Goal: Information Seeking & Learning: Understand process/instructions

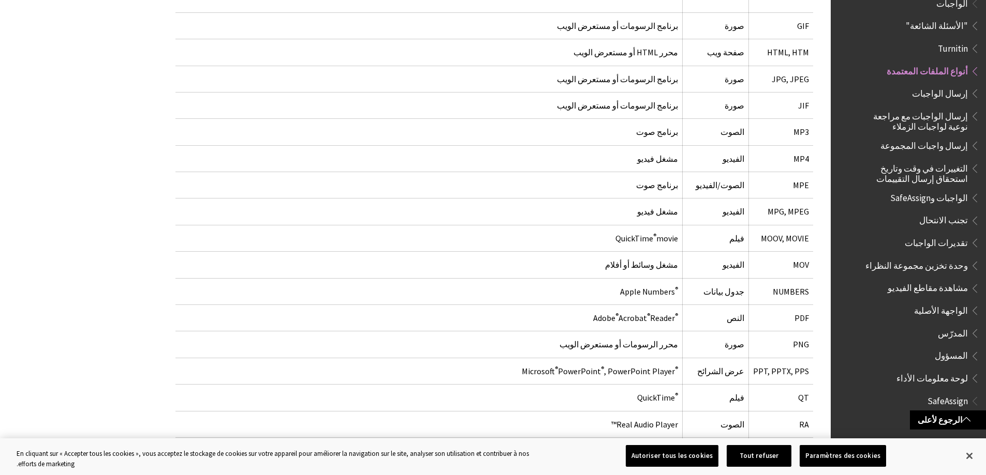
scroll to position [1086, 0]
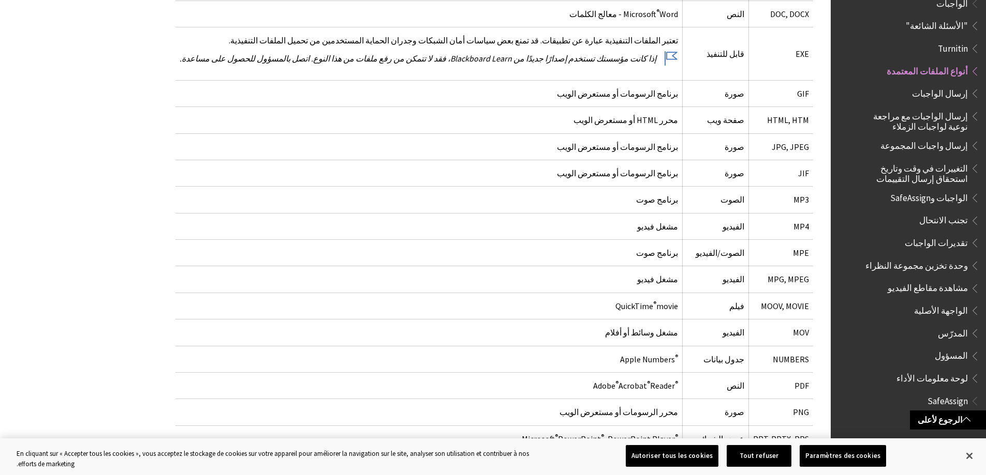
scroll to position [245, 0]
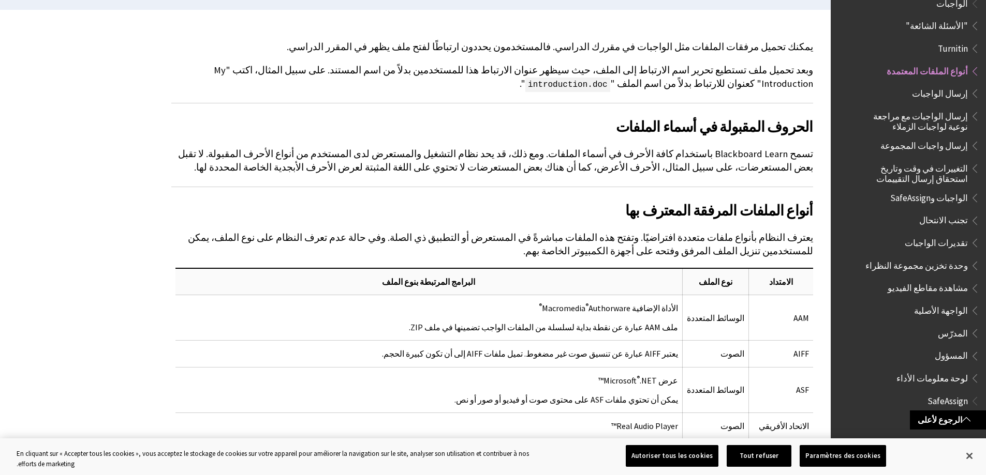
click at [952, 85] on span "إرسال الواجبات" at bounding box center [940, 92] width 56 height 14
click at [949, 108] on span "إرسال الواجبات مع مراجعة نوعية لواجبات الزملاء" at bounding box center [912, 120] width 109 height 24
click at [942, 137] on span "إرسال واجبات المجموعة" at bounding box center [923, 144] width 87 height 14
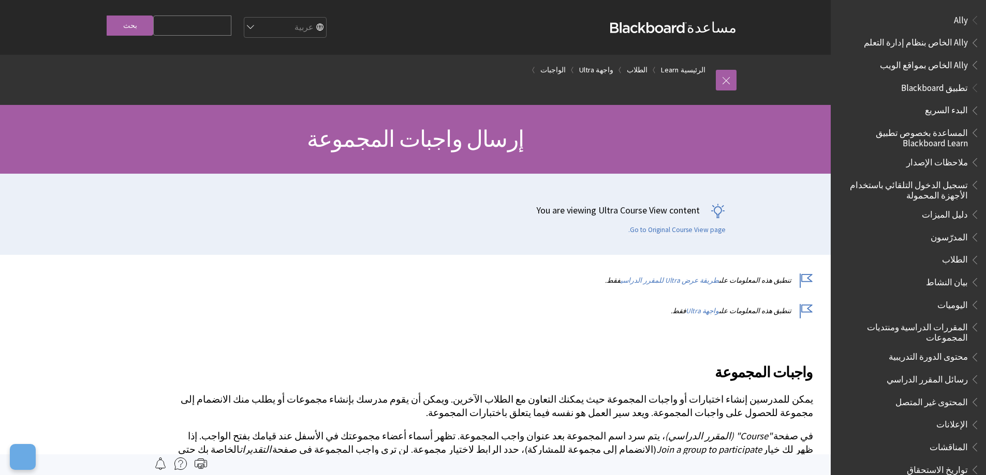
scroll to position [1203, 0]
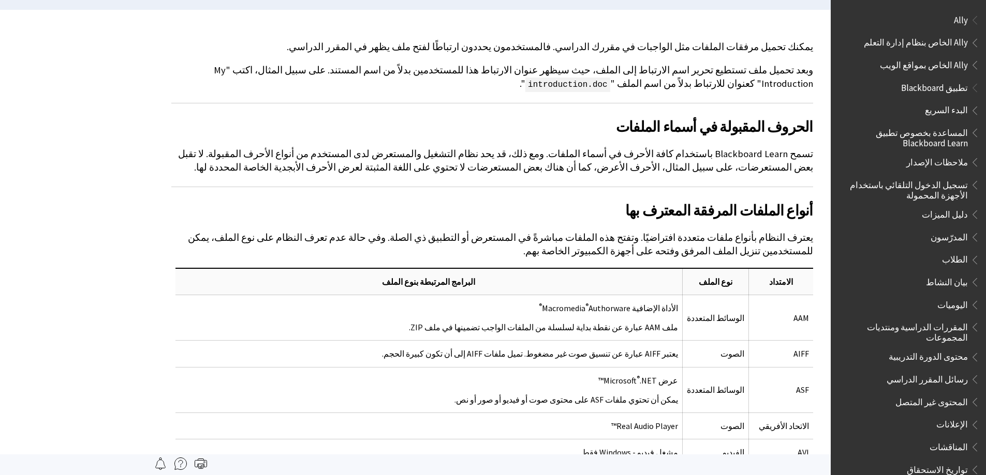
scroll to position [1203, 0]
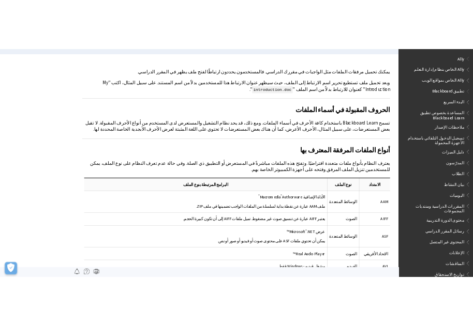
scroll to position [1203, 0]
